Goal: Task Accomplishment & Management: Manage account settings

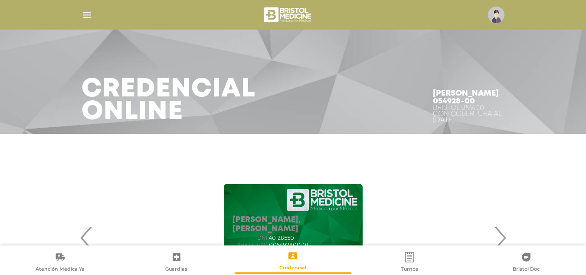
scroll to position [87, 0]
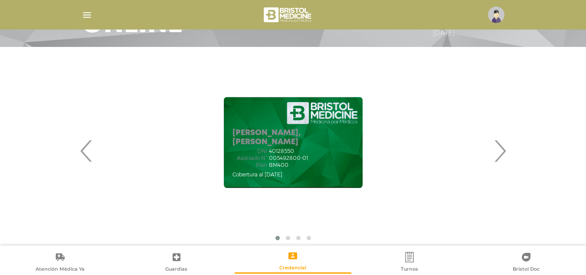
click at [298, 8] on img at bounding box center [289, 14] width 52 height 21
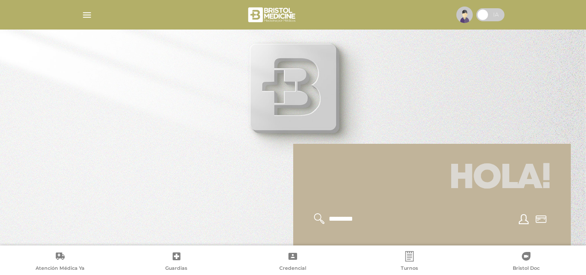
click at [89, 17] on img "button" at bounding box center [87, 15] width 11 height 11
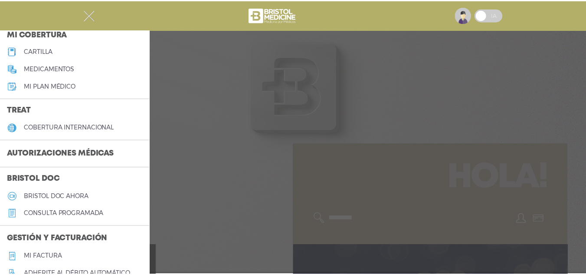
scroll to position [130, 0]
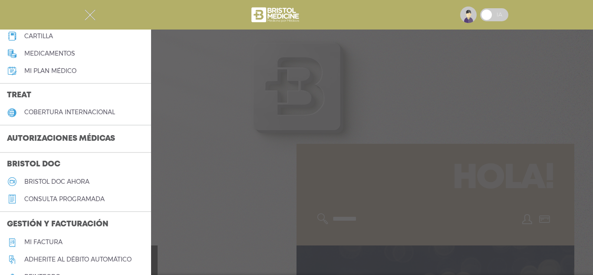
click at [67, 140] on h3 "Autorizaciones médicas" at bounding box center [61, 139] width 122 height 16
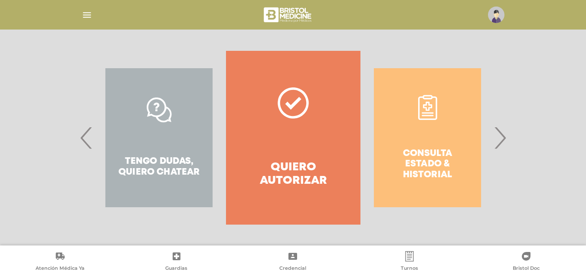
click at [326, 128] on link "Quiero autorizar" at bounding box center [293, 138] width 134 height 174
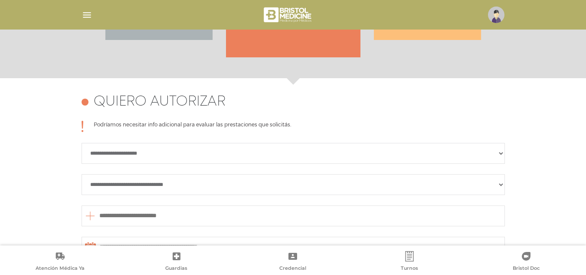
scroll to position [212, 0]
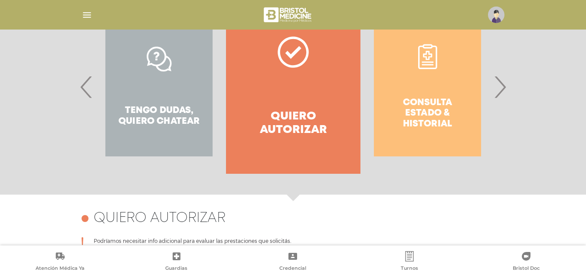
click at [301, 118] on h4 "Quiero autorizar" at bounding box center [293, 123] width 103 height 27
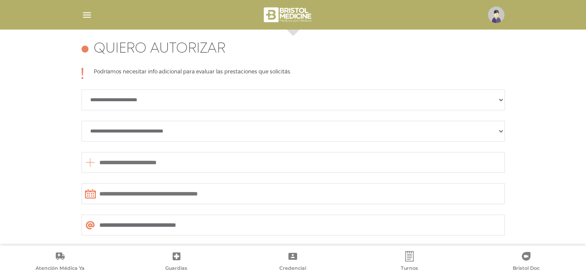
scroll to position [385, 0]
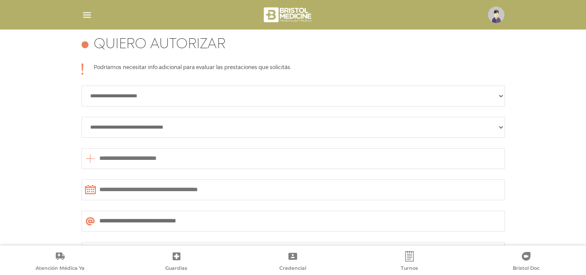
click at [364, 105] on select "**********" at bounding box center [294, 96] width 424 height 21
click at [493, 16] on img at bounding box center [496, 15] width 16 height 16
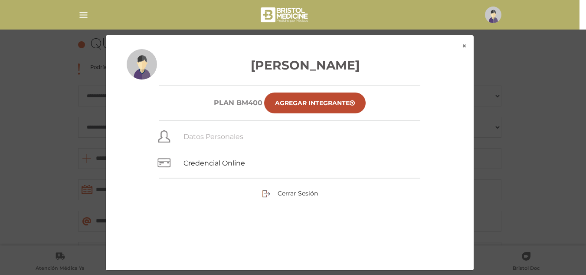
click at [230, 138] on link "Datos Personales" at bounding box center [214, 136] width 60 height 8
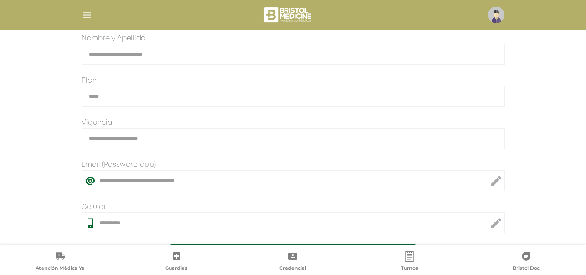
scroll to position [174, 0]
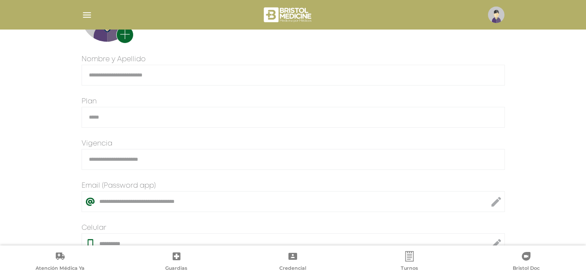
click at [85, 14] on img "button" at bounding box center [87, 15] width 11 height 11
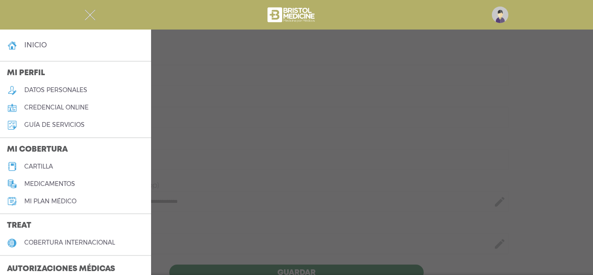
click at [55, 95] on link "datos personales" at bounding box center [75, 90] width 151 height 17
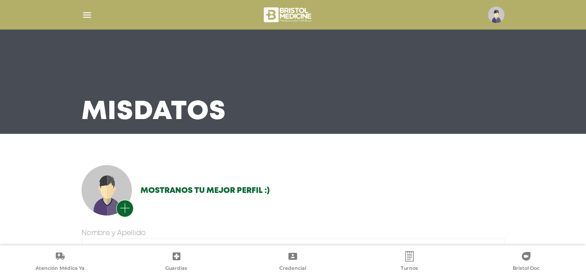
click at [285, 266] on span "Credencial" at bounding box center [293, 269] width 27 height 8
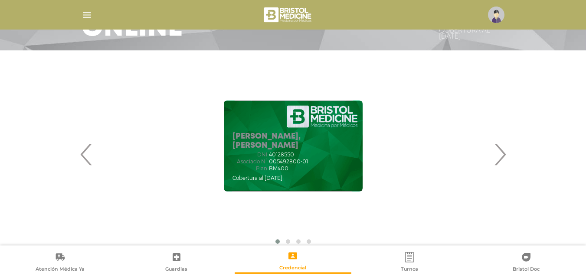
scroll to position [87, 0]
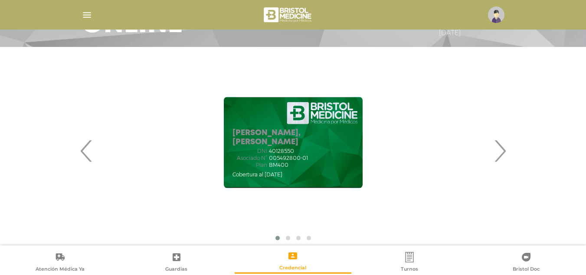
click at [304, 158] on span "005492800-01" at bounding box center [288, 158] width 39 height 6
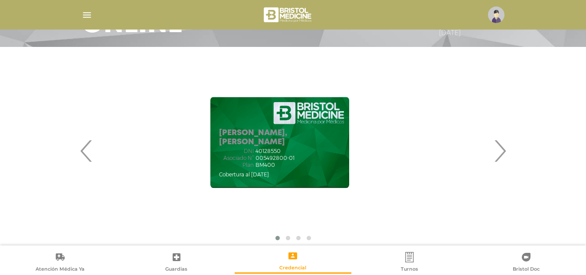
drag, startPoint x: 304, startPoint y: 158, endPoint x: 290, endPoint y: 157, distance: 14.4
click at [290, 158] on span "005492800-01" at bounding box center [275, 158] width 39 height 6
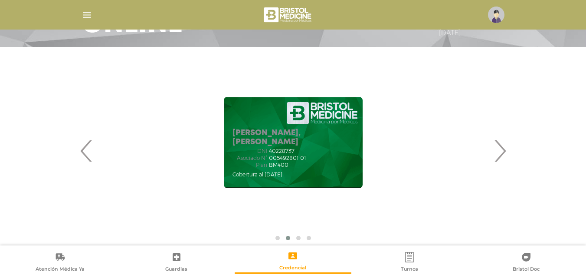
click at [499, 159] on span "›" at bounding box center [500, 150] width 17 height 47
click at [499, 160] on span "›" at bounding box center [500, 150] width 17 height 47
click at [500, 13] on img at bounding box center [496, 15] width 16 height 16
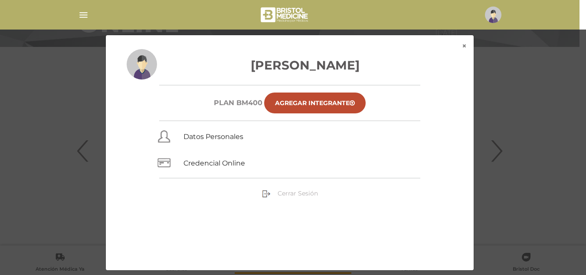
click at [309, 195] on span "Cerrar Sesión" at bounding box center [298, 193] width 40 height 8
